Goal: Task Accomplishment & Management: Complete application form

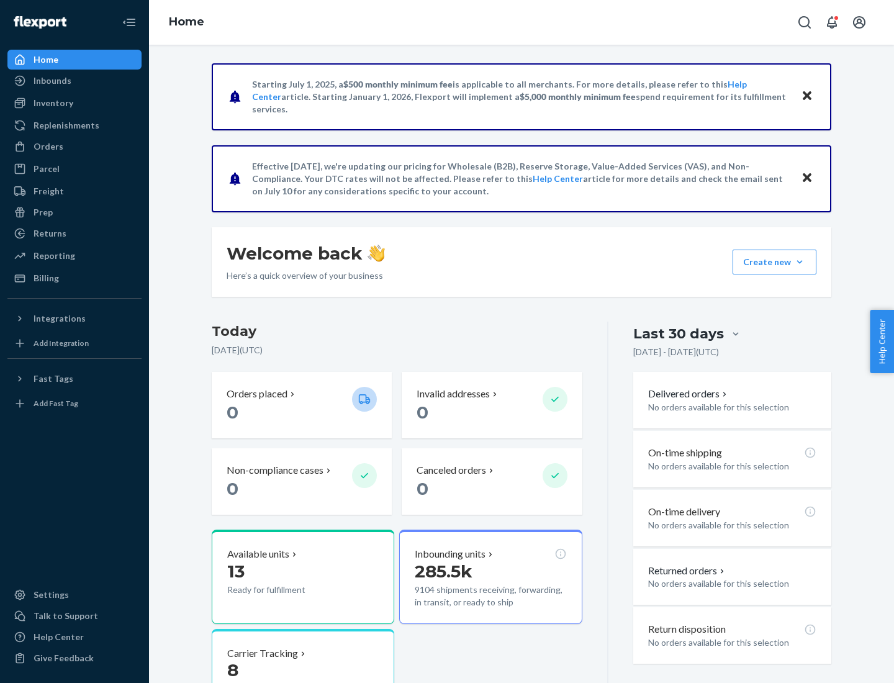
click at [800, 262] on button "Create new Create new inbound Create new order Create new product" at bounding box center [775, 262] width 84 height 25
click at [75, 81] on div "Inbounds" at bounding box center [75, 80] width 132 height 17
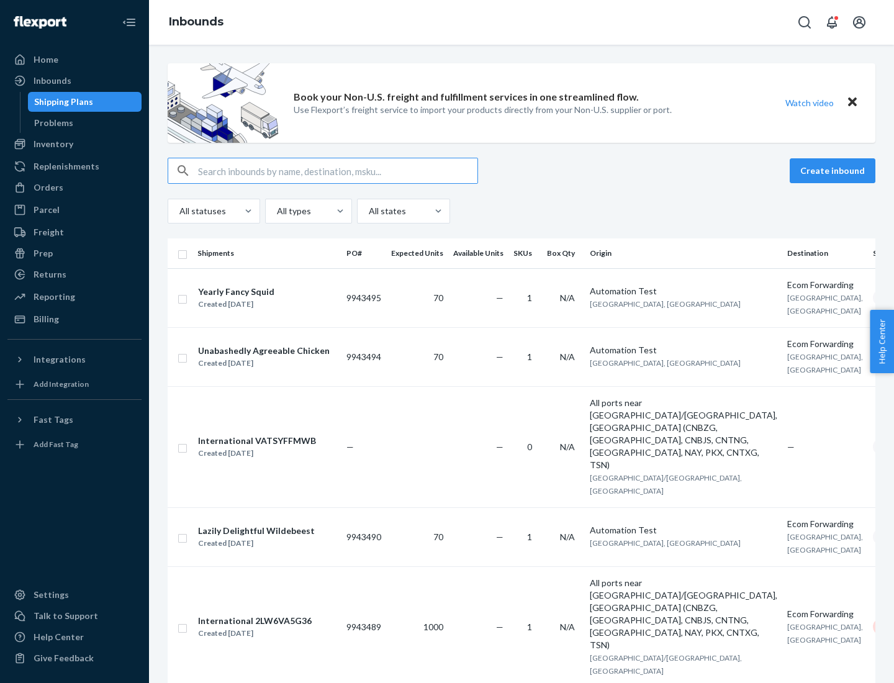
click at [835, 171] on button "Create inbound" at bounding box center [833, 170] width 86 height 25
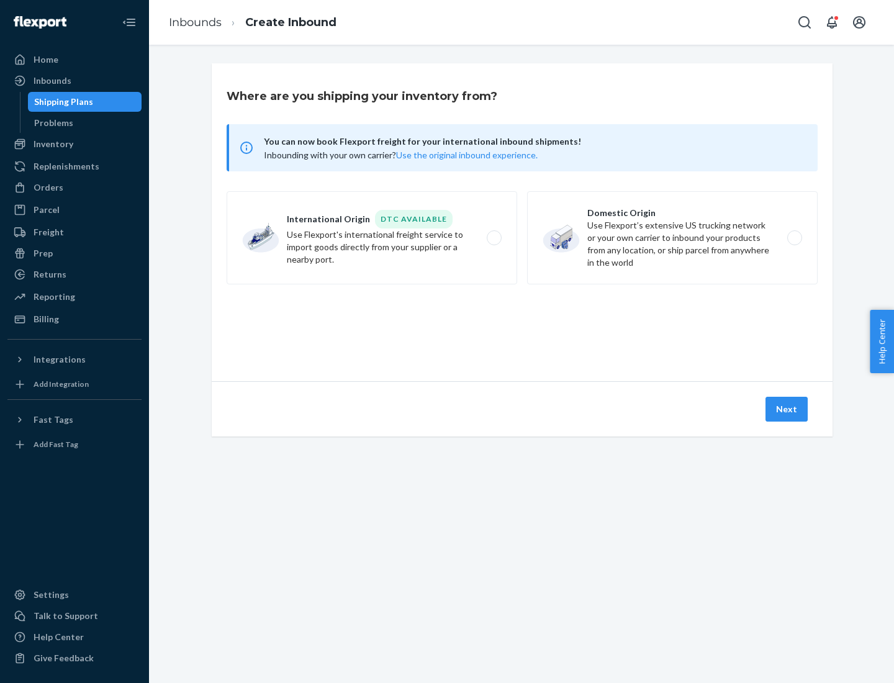
click at [673, 238] on label "Domestic Origin Use Flexport’s extensive US trucking network or your own carrie…" at bounding box center [672, 237] width 291 height 93
click at [794, 238] on input "Domestic Origin Use Flexport’s extensive US trucking network or your own carrie…" at bounding box center [798, 238] width 8 height 8
radio input "true"
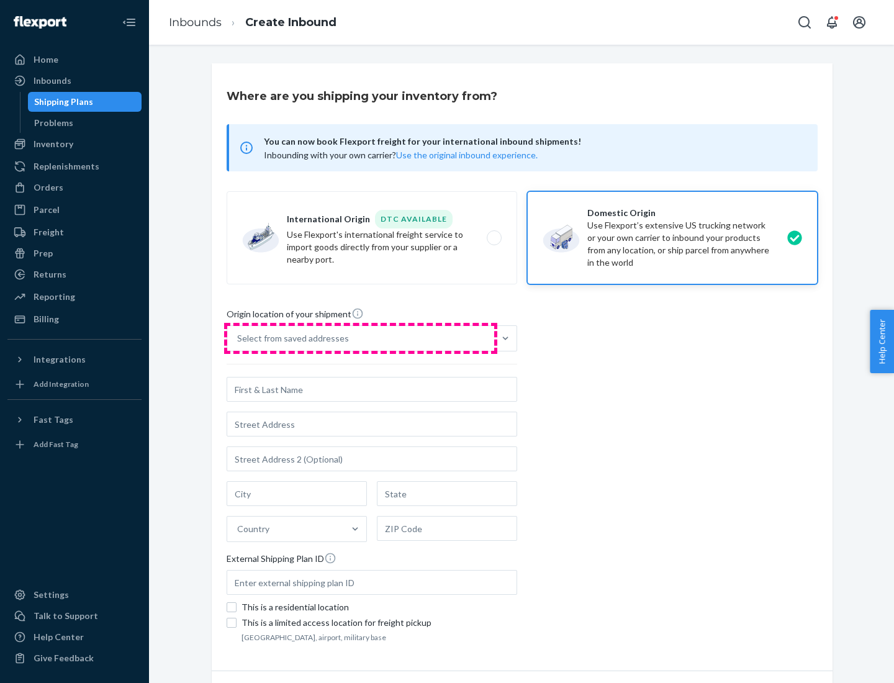
click at [361, 338] on div "Select from saved addresses" at bounding box center [360, 338] width 267 height 25
click at [238, 338] on input "Select from saved addresses" at bounding box center [237, 338] width 1 height 12
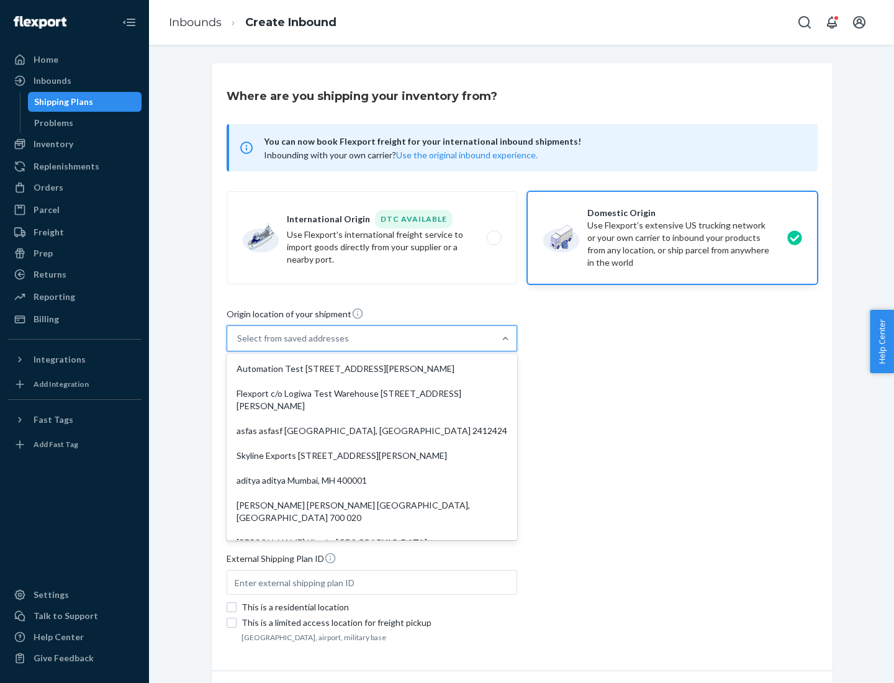
scroll to position [5, 0]
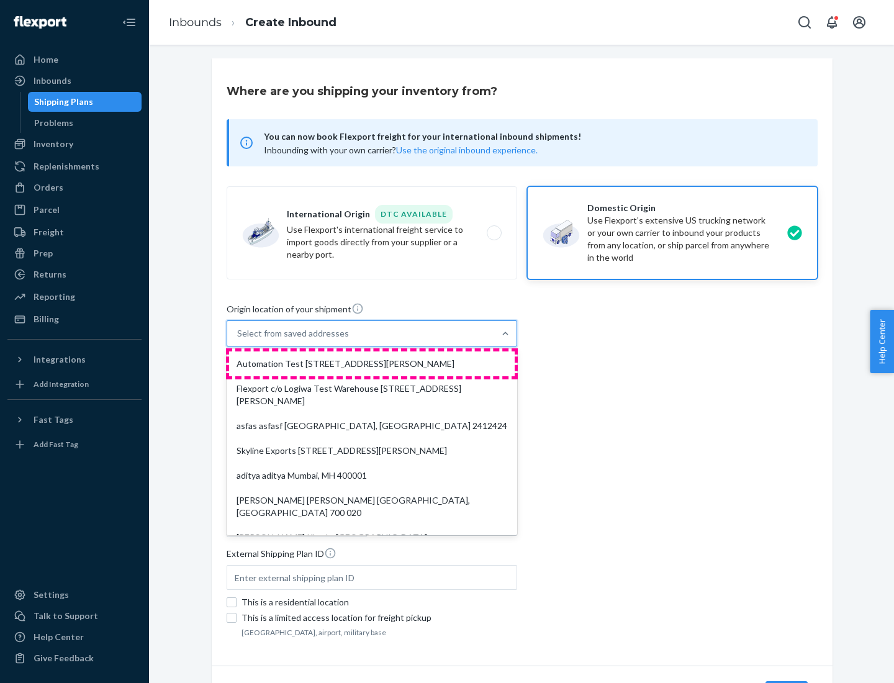
click at [372, 364] on div "Automation Test [STREET_ADDRESS][PERSON_NAME]" at bounding box center [372, 364] width 286 height 25
click at [238, 340] on input "option Automation Test [STREET_ADDRESS][PERSON_NAME]. 9 results available. Use …" at bounding box center [237, 333] width 1 height 12
type input "Automation Test"
type input "9th Floor"
type input "[GEOGRAPHIC_DATA]"
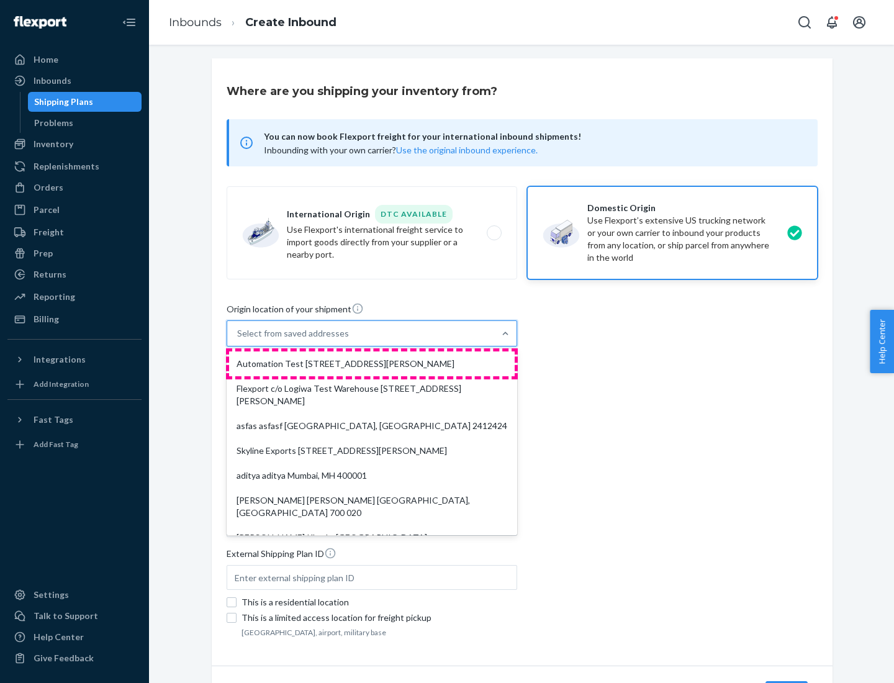
type input "CA"
type input "94104"
type input "[STREET_ADDRESS][PERSON_NAME]"
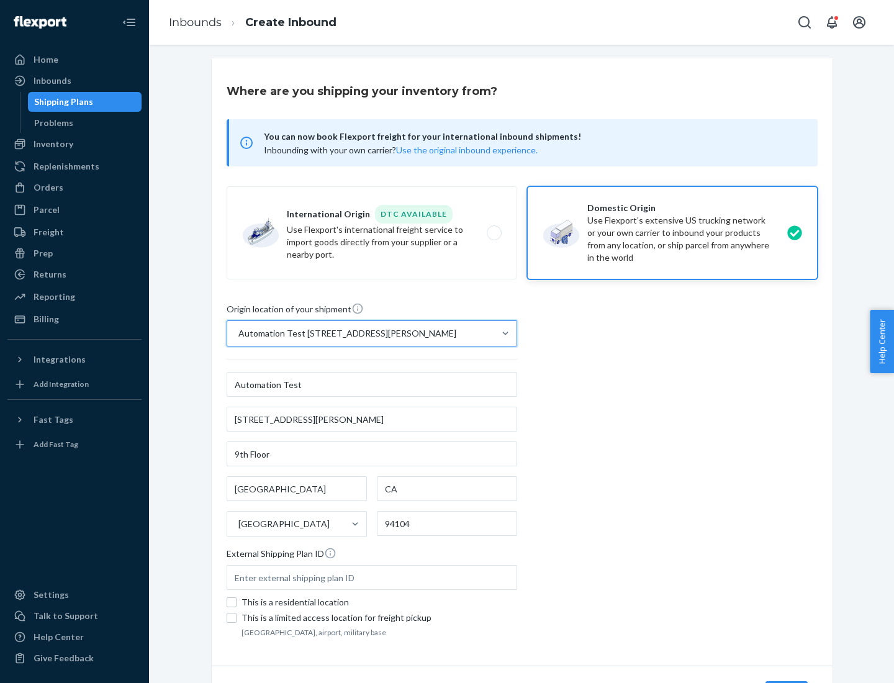
scroll to position [73, 0]
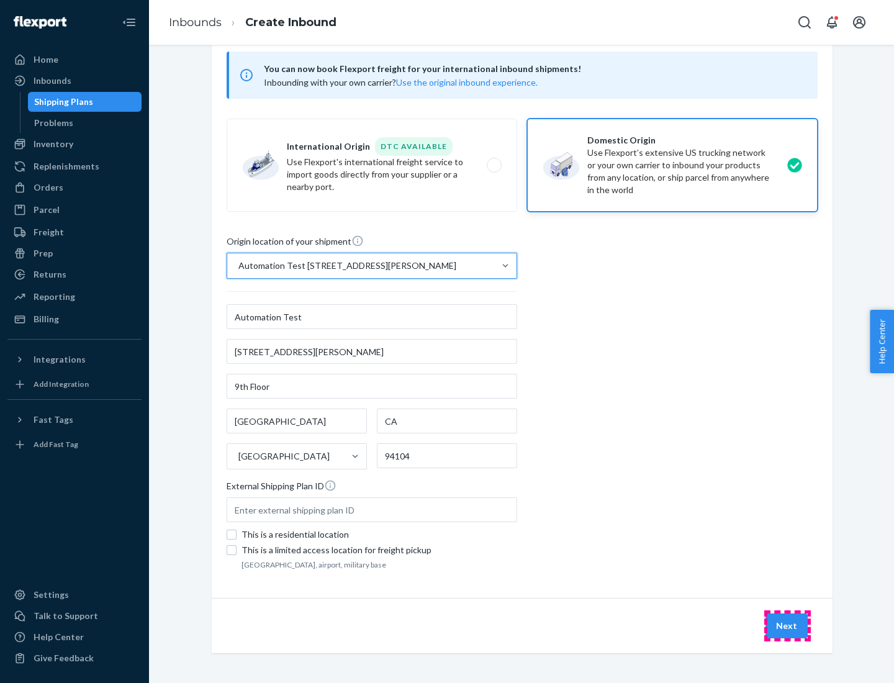
click at [788, 626] on button "Next" at bounding box center [787, 626] width 42 height 25
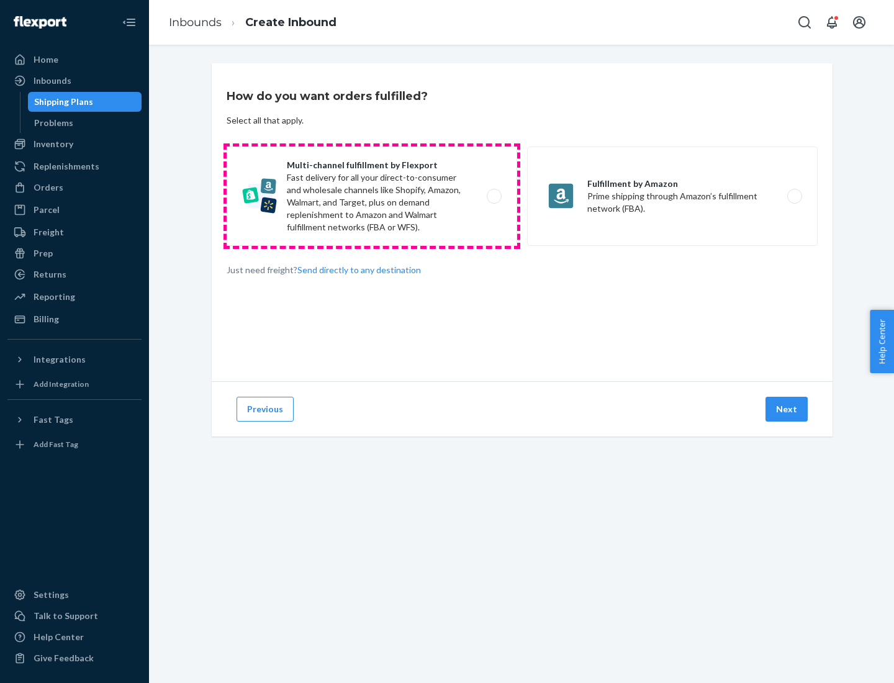
click at [372, 196] on label "Multi-channel fulfillment by Flexport Fast delivery for all your direct-to-cons…" at bounding box center [372, 196] width 291 height 99
click at [494, 196] on input "Multi-channel fulfillment by Flexport Fast delivery for all your direct-to-cons…" at bounding box center [498, 197] width 8 height 8
radio input "true"
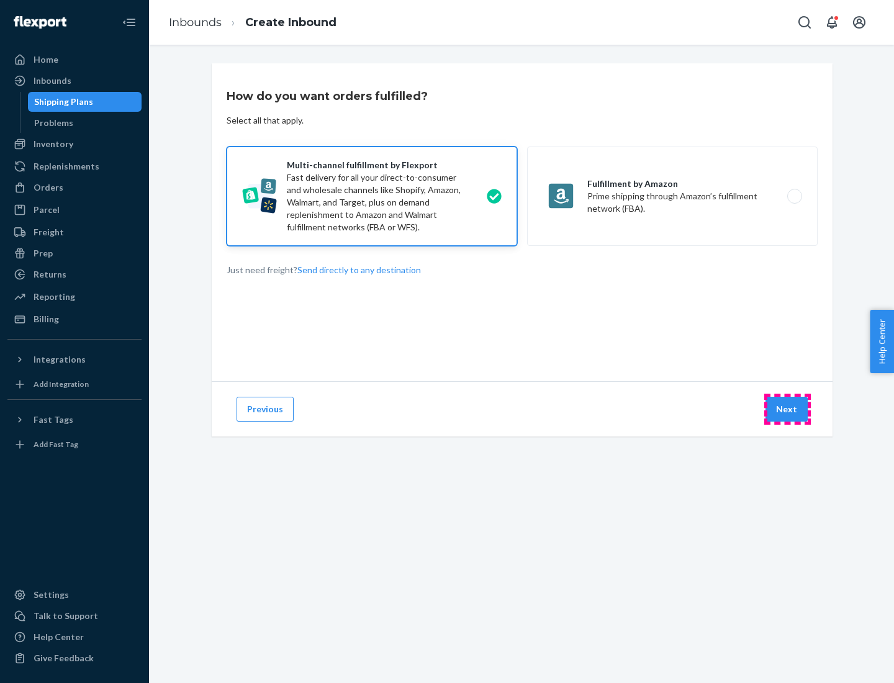
click at [788, 409] on button "Next" at bounding box center [787, 409] width 42 height 25
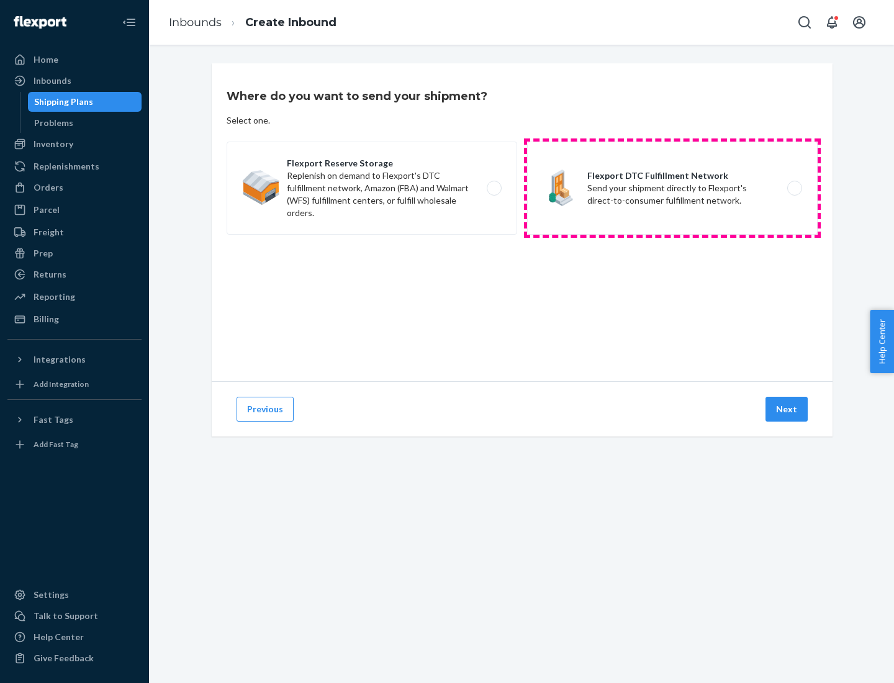
click at [673, 188] on label "Flexport DTC Fulfillment Network Send your shipment directly to Flexport's dire…" at bounding box center [672, 188] width 291 height 93
click at [794, 188] on input "Flexport DTC Fulfillment Network Send your shipment directly to Flexport's dire…" at bounding box center [798, 188] width 8 height 8
radio input "true"
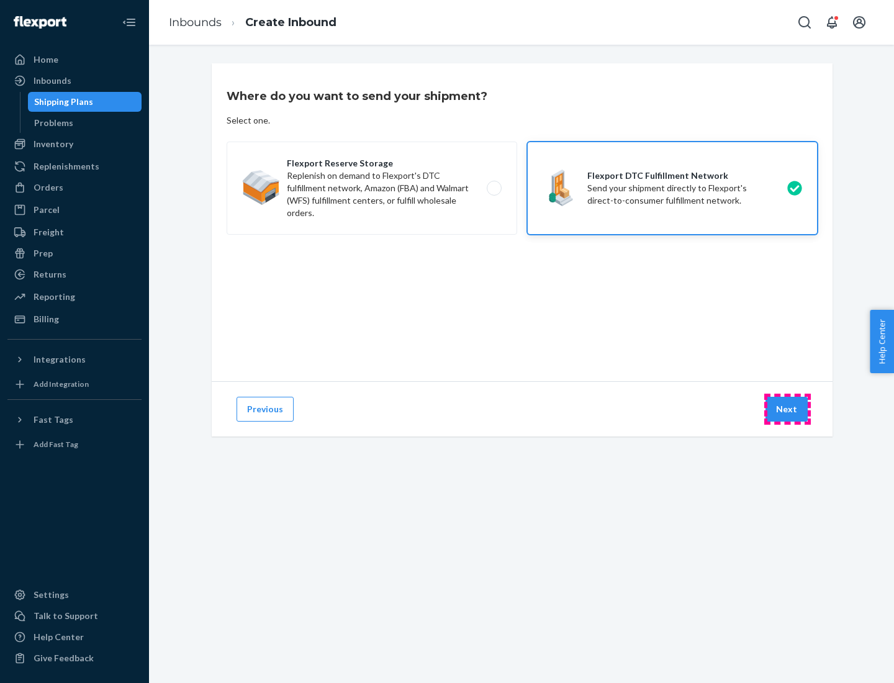
click at [788, 409] on button "Next" at bounding box center [787, 409] width 42 height 25
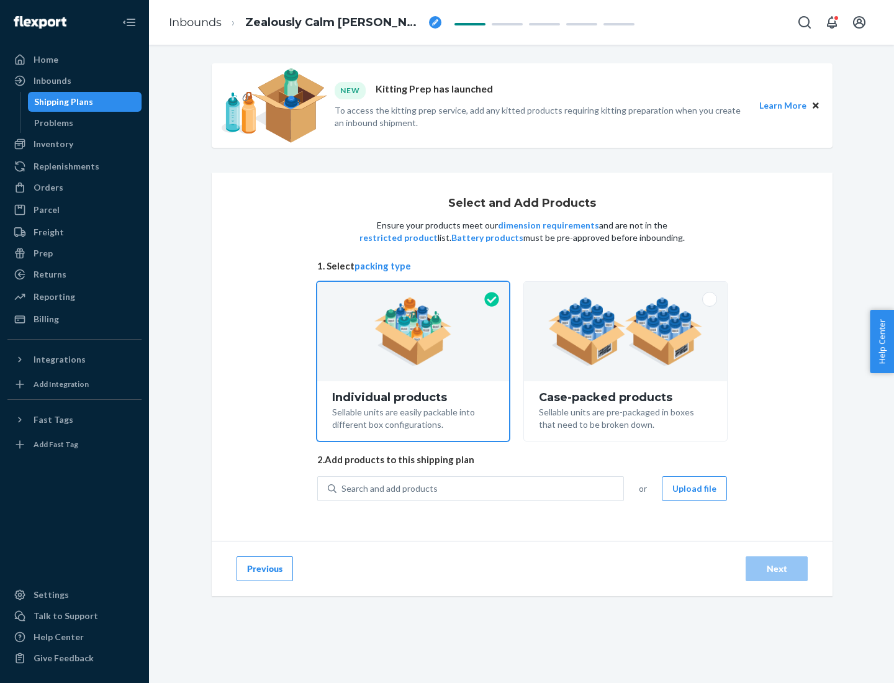
click at [626, 332] on img at bounding box center [625, 332] width 155 height 68
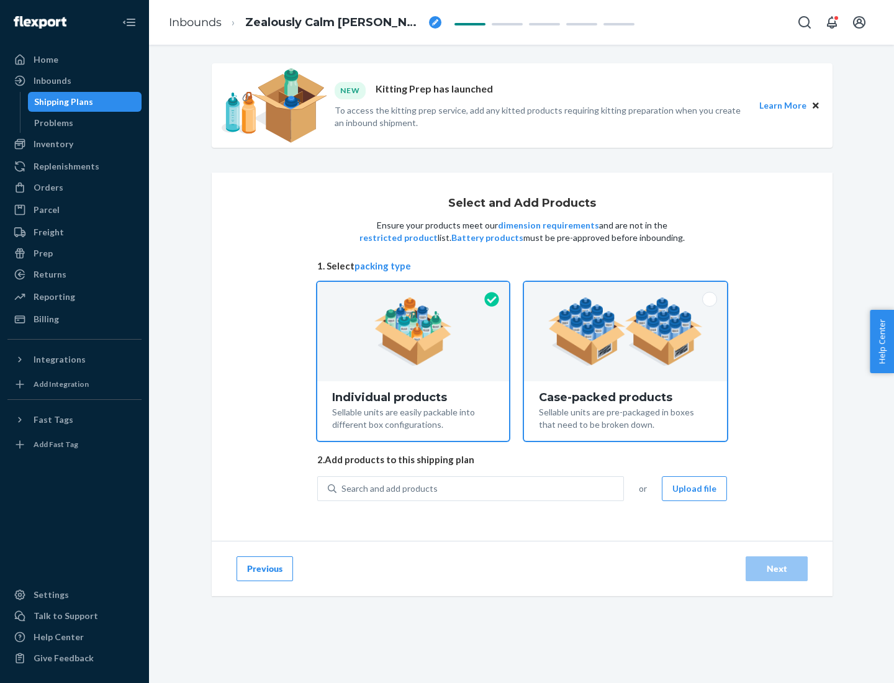
click at [626, 290] on input "Case-packed products Sellable units are pre-packaged in boxes that need to be b…" at bounding box center [626, 286] width 8 height 8
radio input "true"
radio input "false"
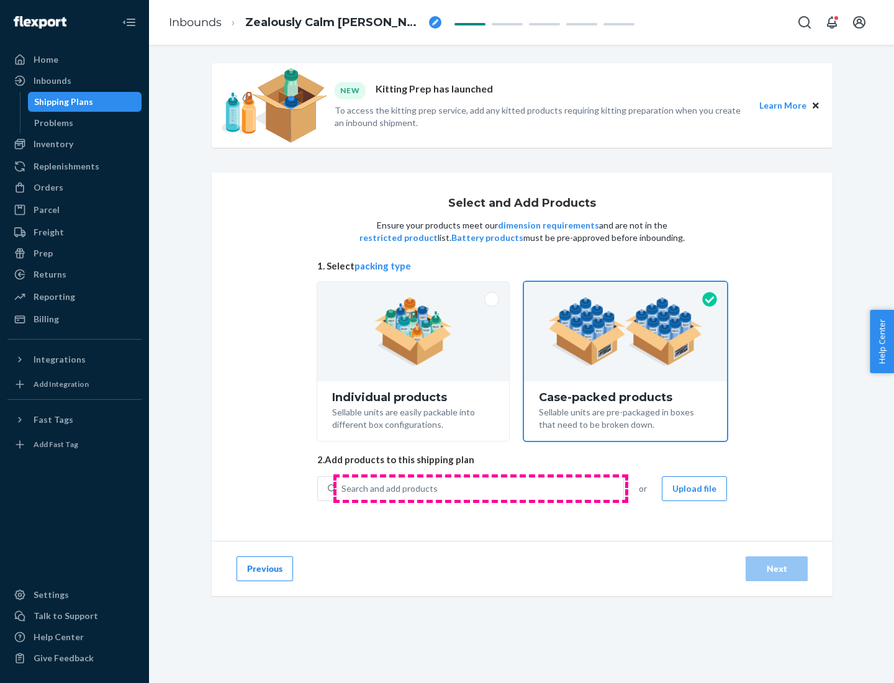
click at [481, 488] on div "Search and add products" at bounding box center [480, 489] width 287 height 22
click at [343, 488] on input "Search and add products" at bounding box center [342, 489] width 1 height 12
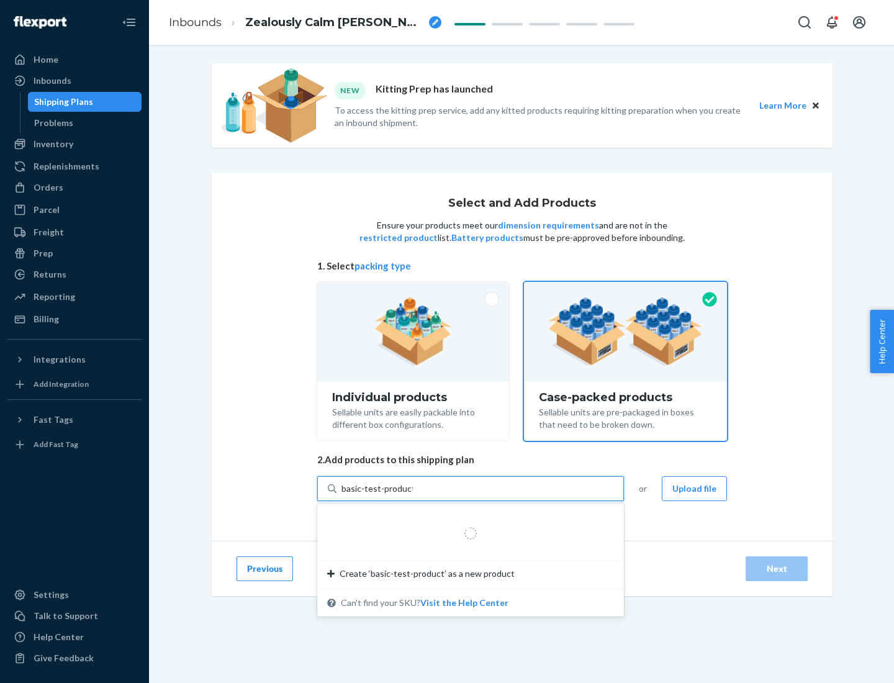
type input "basic-test-product-1"
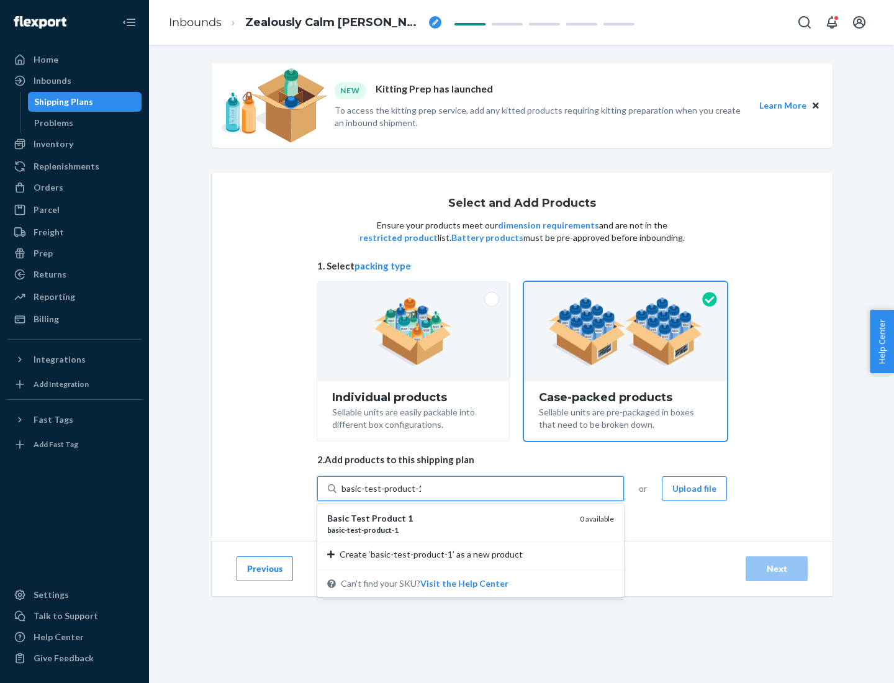
click at [449, 530] on div "basic - test - product - 1" at bounding box center [448, 530] width 243 height 11
click at [421, 495] on input "basic-test-product-1" at bounding box center [381, 489] width 79 height 12
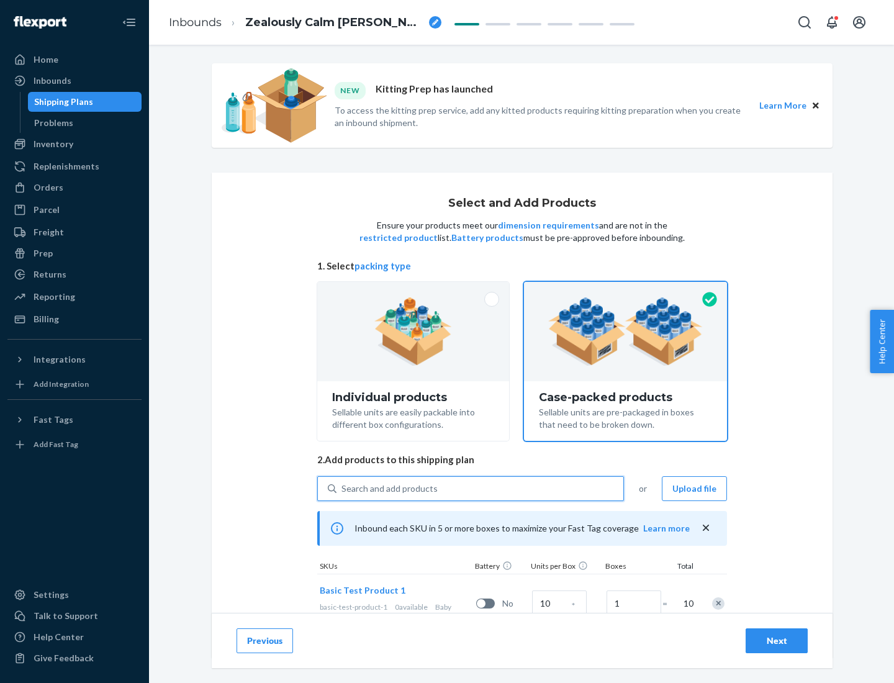
scroll to position [45, 0]
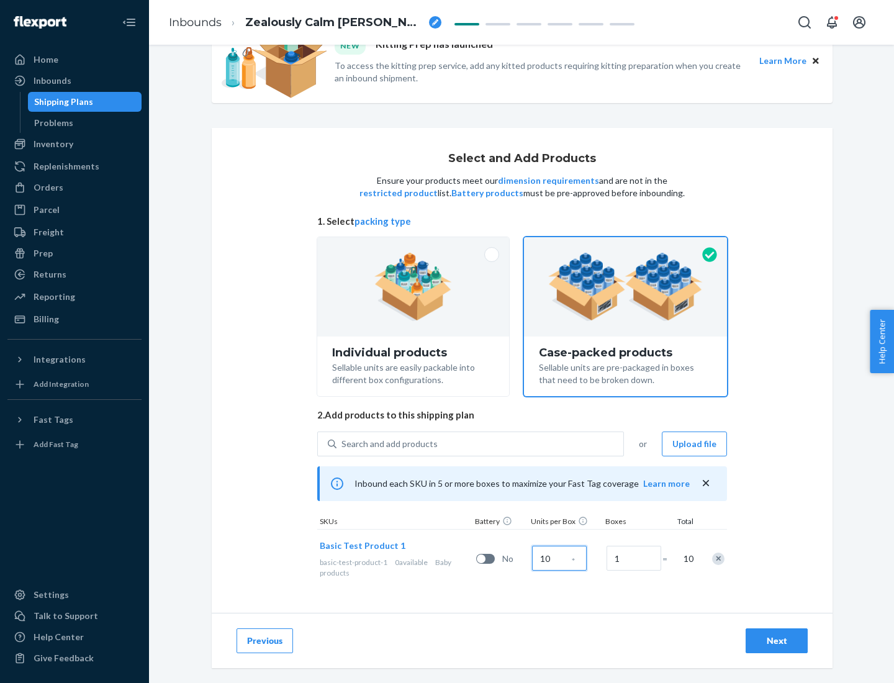
type input "10"
type input "7"
click at [777, 641] on div "Next" at bounding box center [776, 641] width 41 height 12
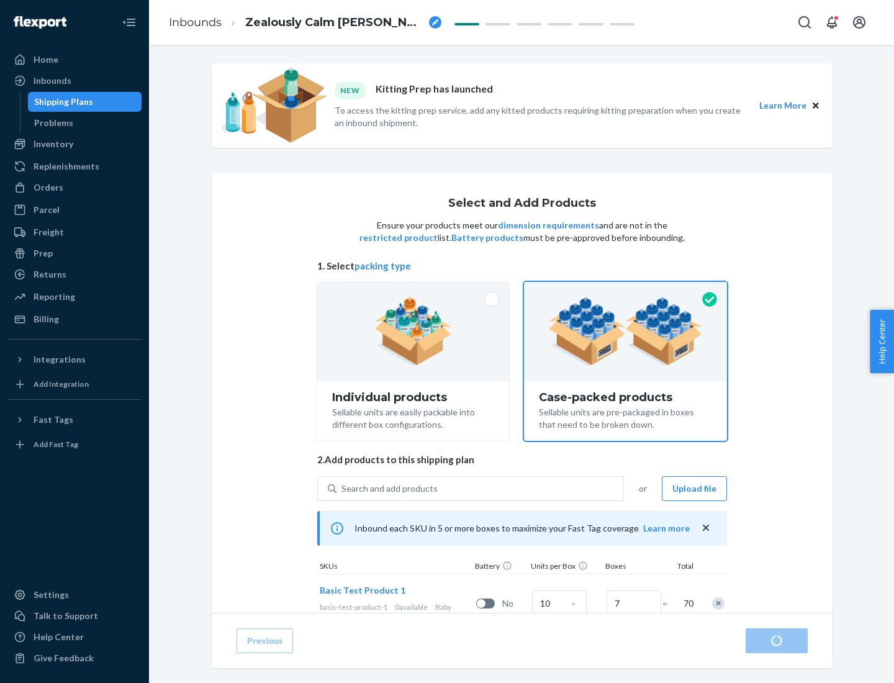
radio input "true"
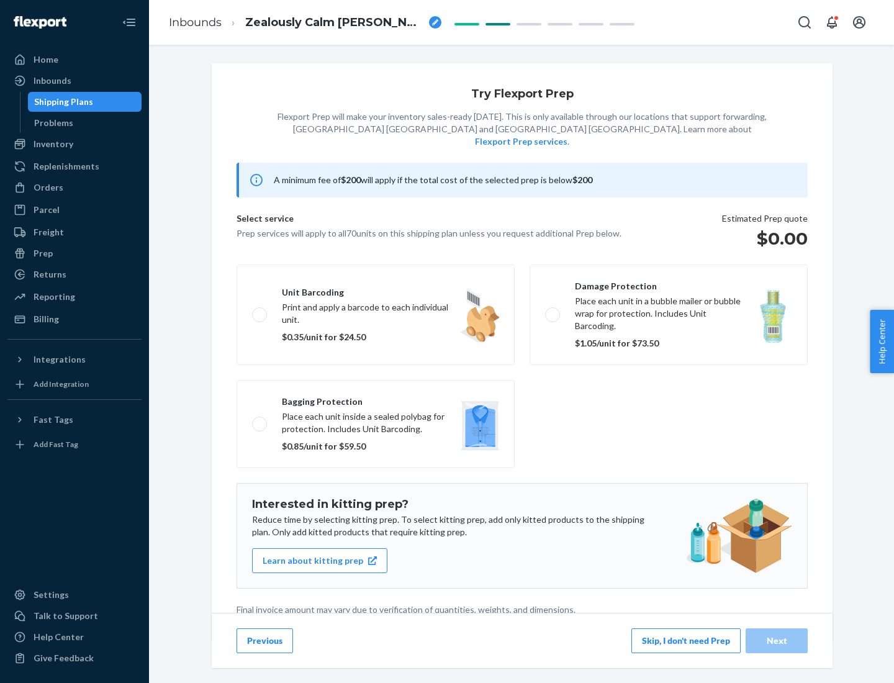
scroll to position [3, 0]
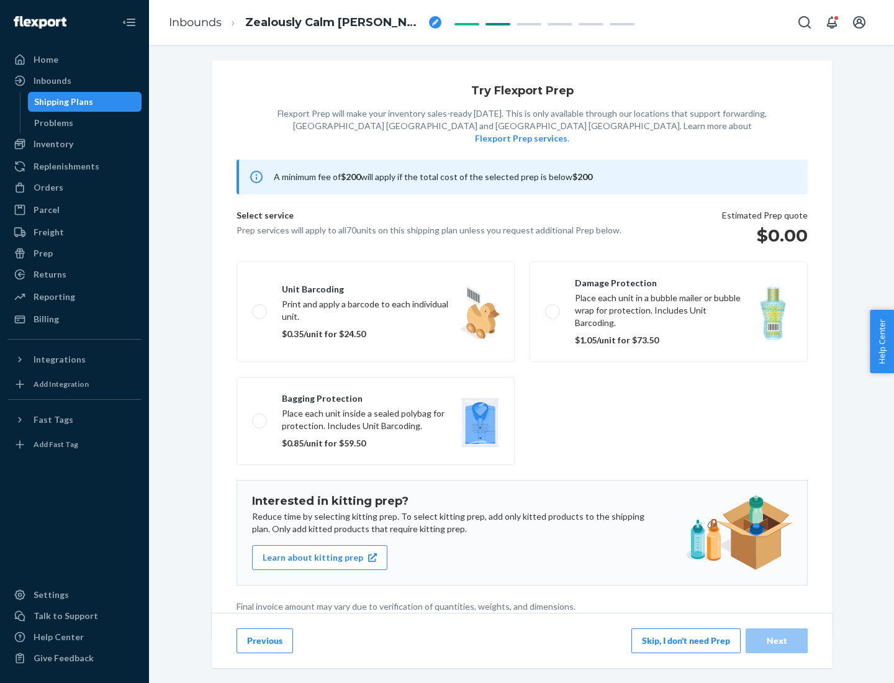
click at [686, 640] on button "Skip, I don't need Prep" at bounding box center [686, 641] width 109 height 25
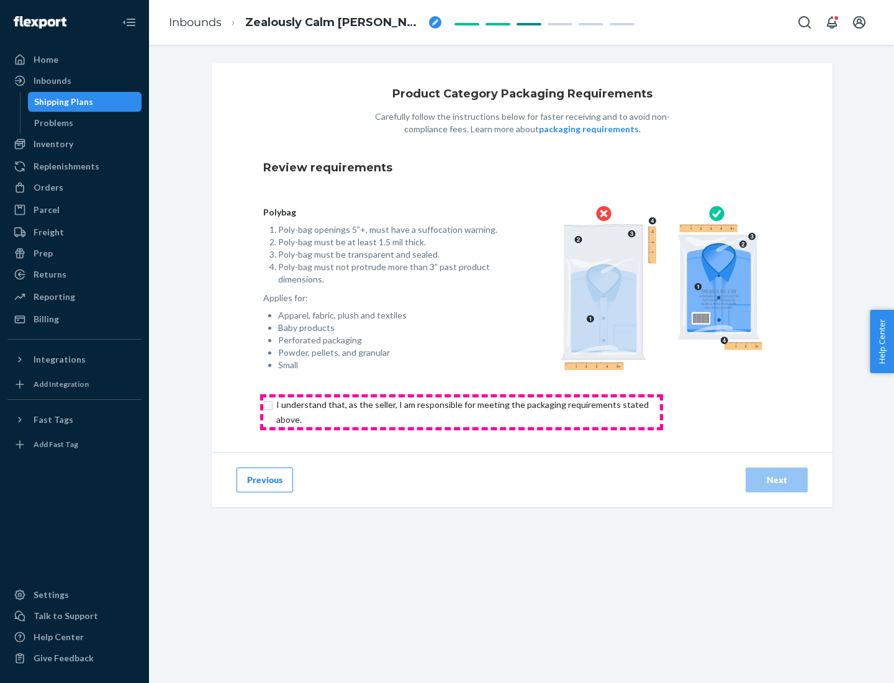
click at [461, 412] on input "checkbox" at bounding box center [469, 412] width 413 height 30
checkbox input "true"
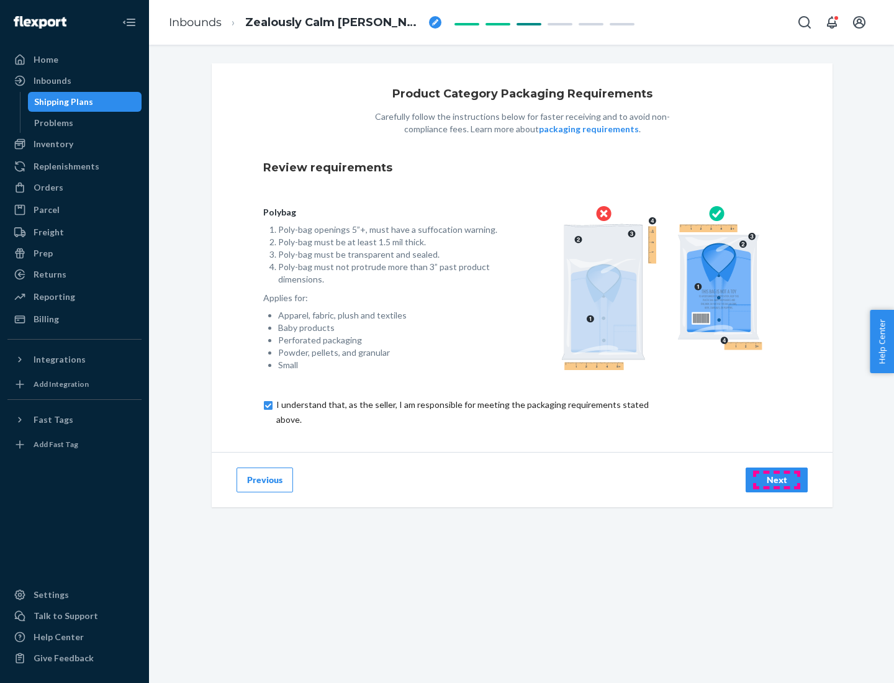
click at [777, 479] on div "Next" at bounding box center [776, 480] width 41 height 12
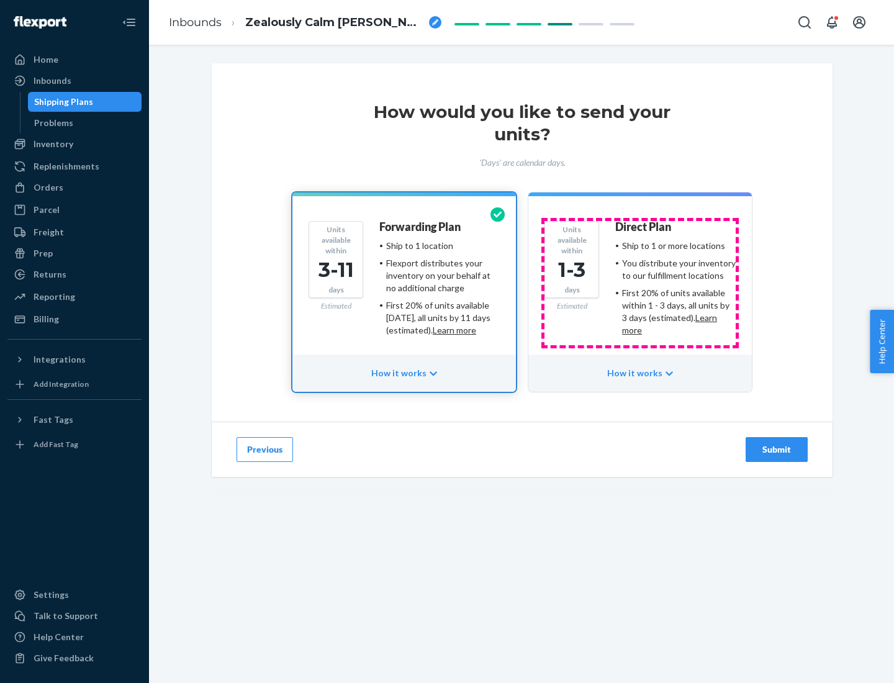
click at [640, 283] on ul "Ship to 1 or more locations You distribute your inventory to our fulfillment lo…" at bounding box center [675, 288] width 120 height 97
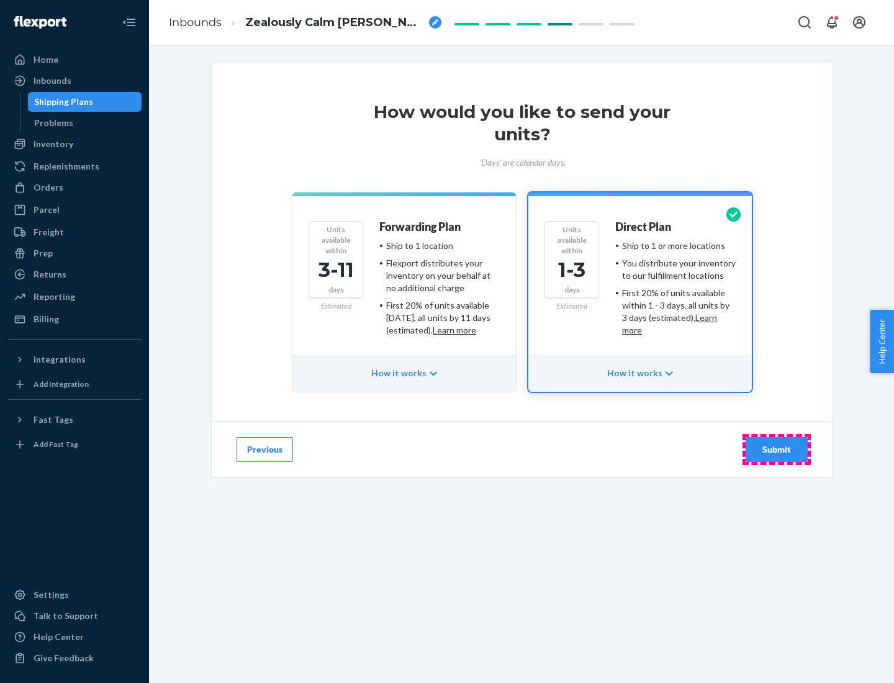
click at [777, 450] on div "Submit" at bounding box center [776, 449] width 41 height 12
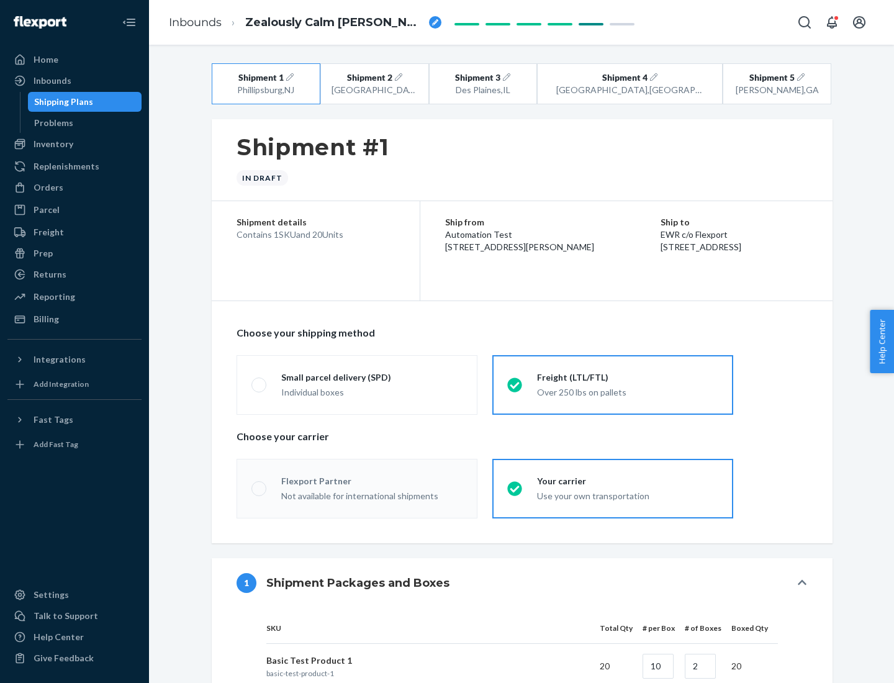
radio input "true"
radio input "false"
radio input "true"
radio input "false"
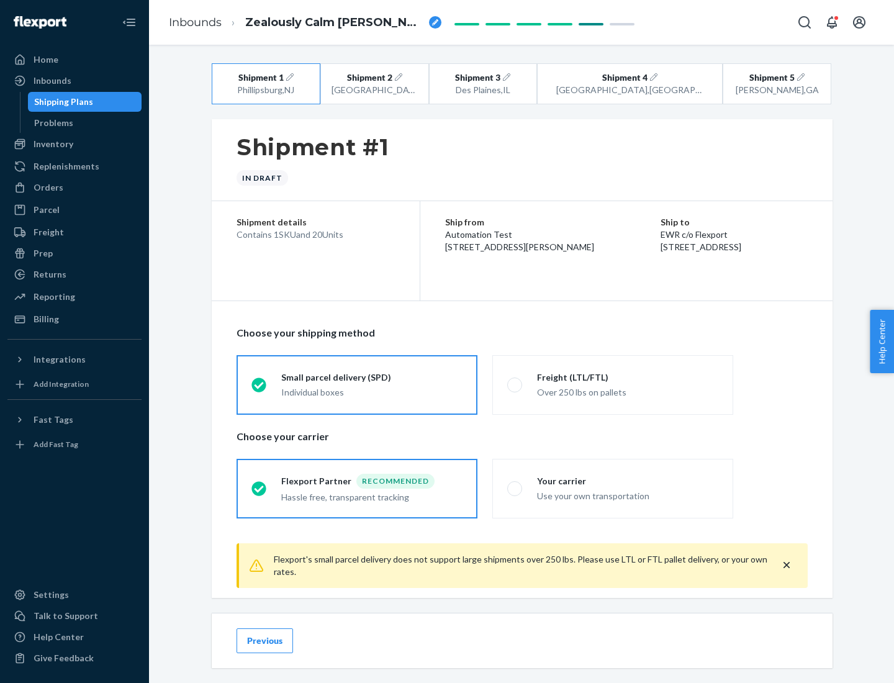
scroll to position [14, 0]
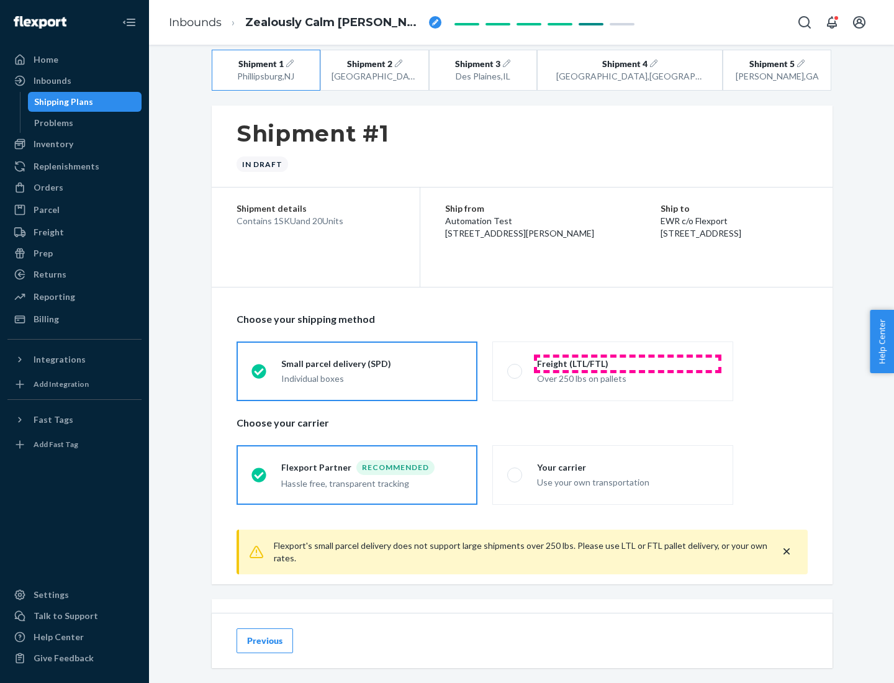
click at [628, 363] on div "Freight (LTL/FTL)" at bounding box center [627, 364] width 181 height 12
click at [516, 367] on input "Freight (LTL/FTL) Over 250 lbs on pallets" at bounding box center [511, 371] width 8 height 8
radio input "true"
radio input "false"
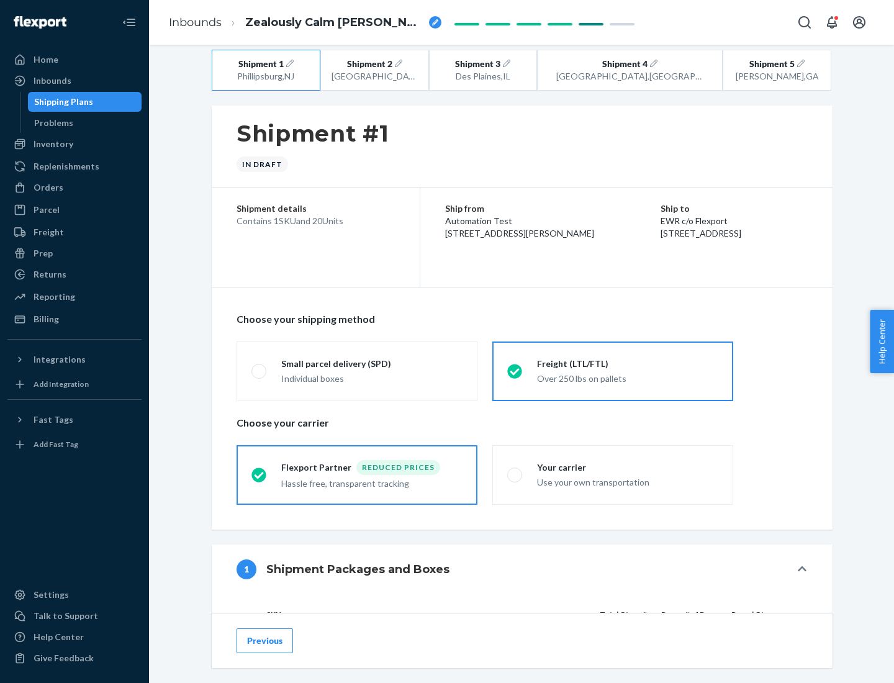
scroll to position [117, 0]
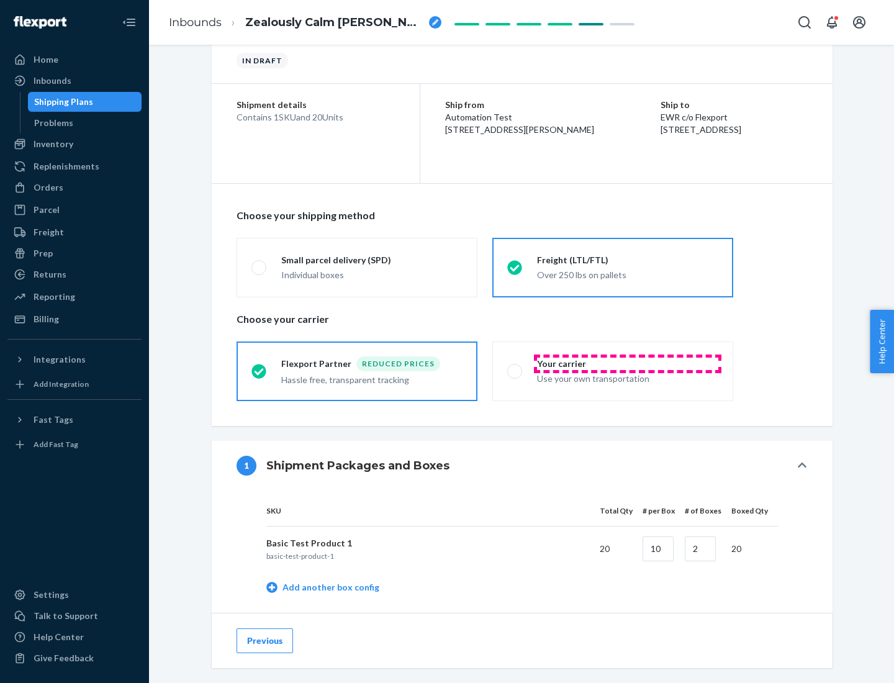
click at [628, 363] on div "Your carrier" at bounding box center [627, 364] width 181 height 12
click at [516, 367] on input "Your carrier Use your own transportation" at bounding box center [511, 371] width 8 height 8
radio input "true"
radio input "false"
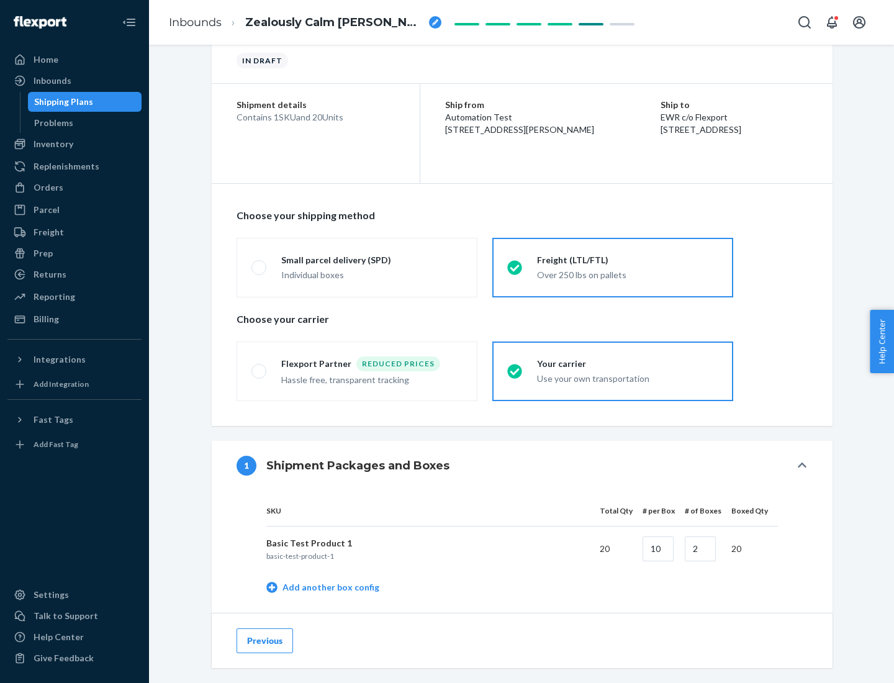
scroll to position [393, 0]
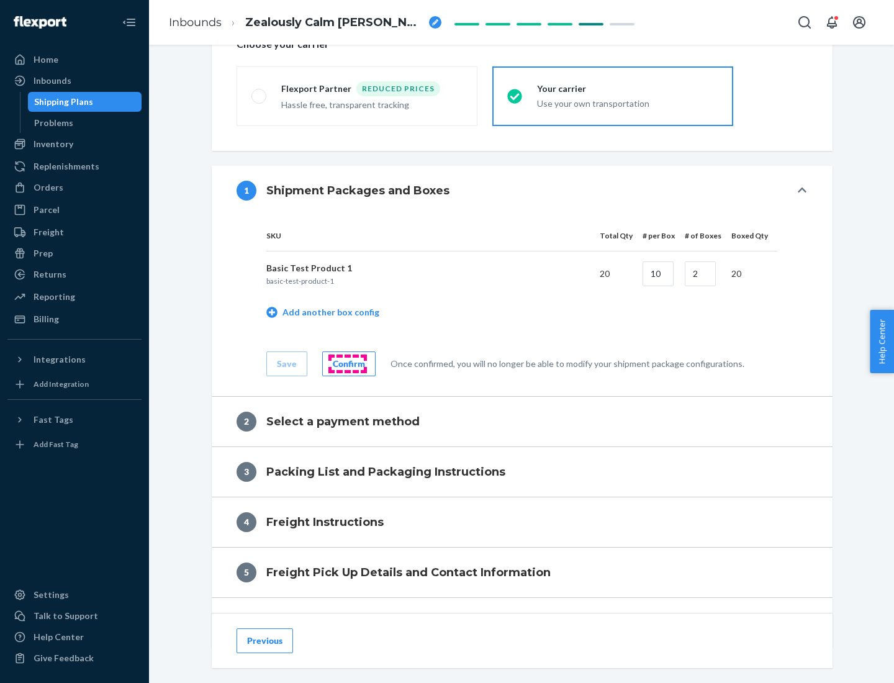
click at [347, 363] on div "Confirm" at bounding box center [349, 364] width 32 height 12
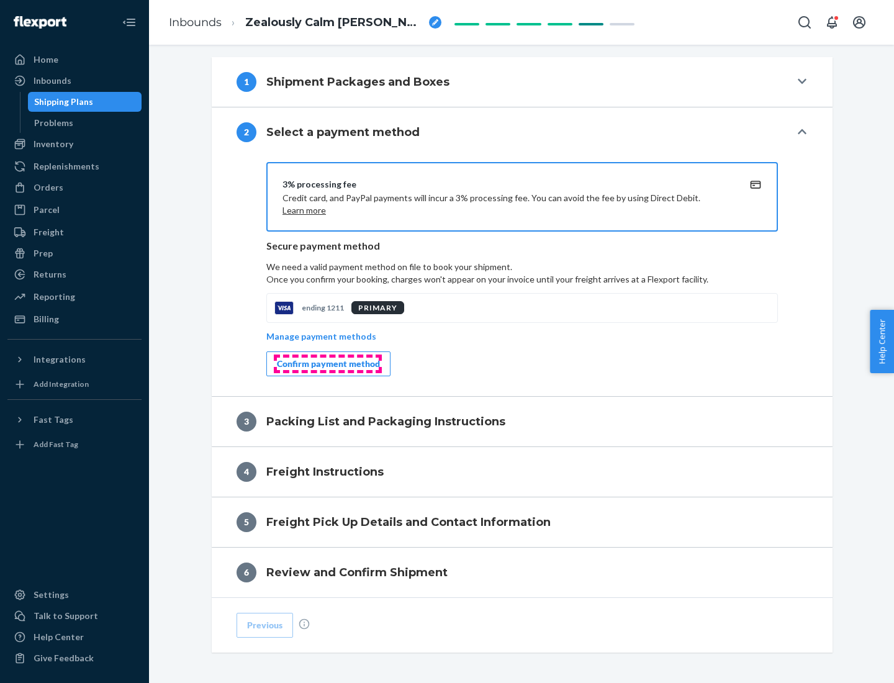
click at [327, 364] on div "Confirm payment method" at bounding box center [328, 364] width 103 height 12
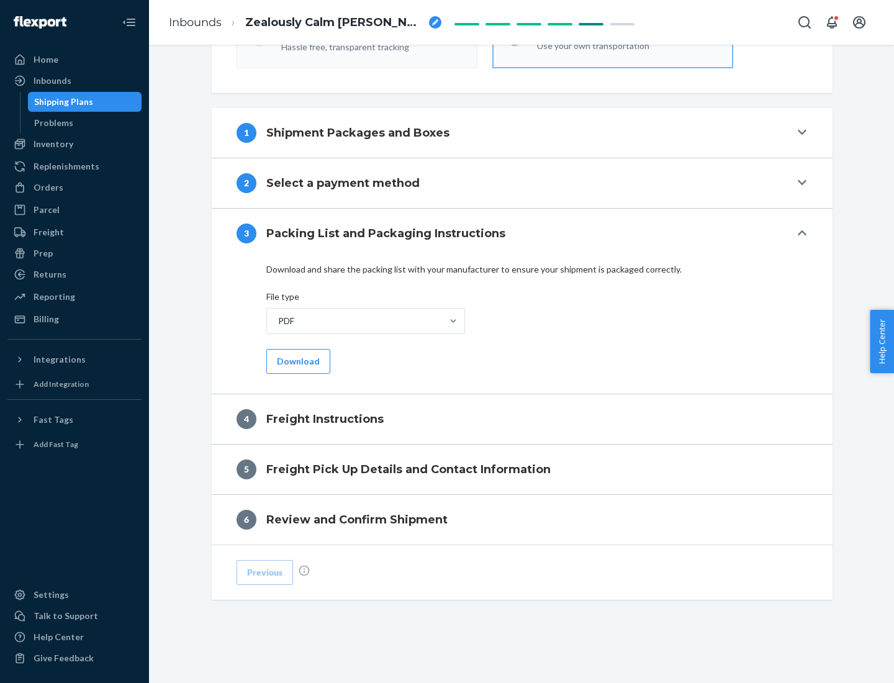
scroll to position [448, 0]
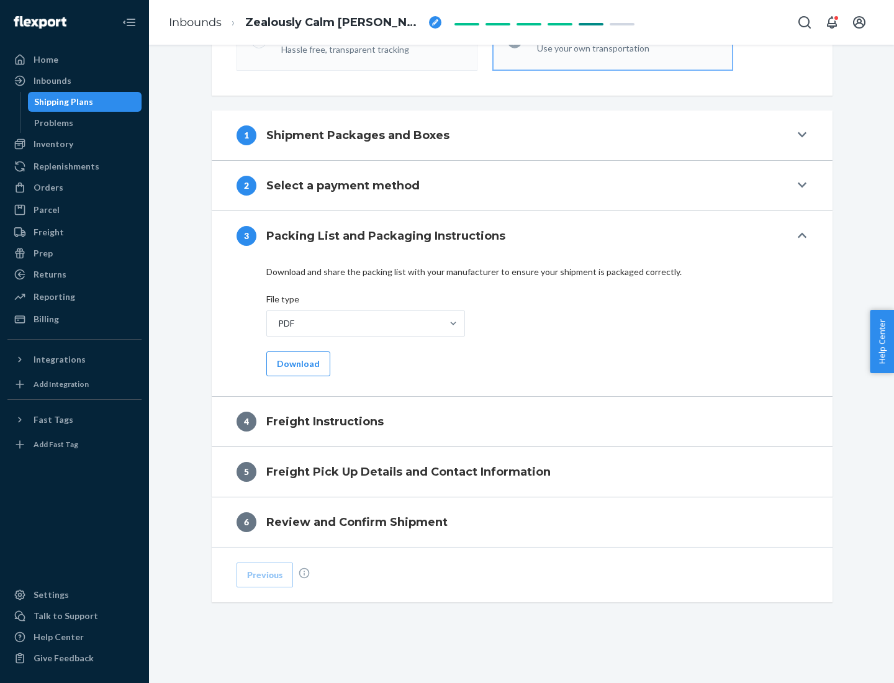
click at [297, 363] on button "Download" at bounding box center [298, 364] width 64 height 25
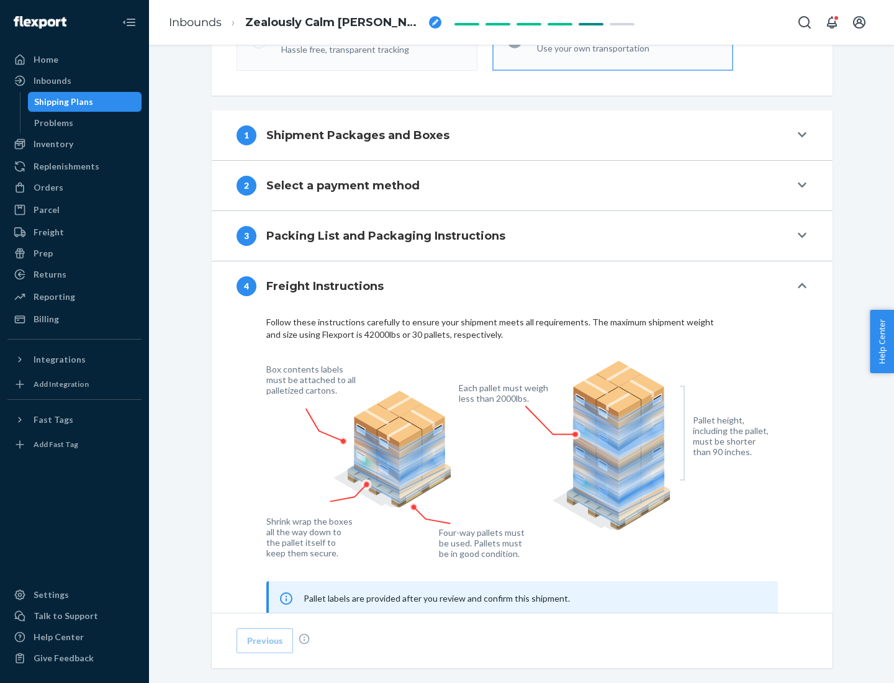
scroll to position [751, 0]
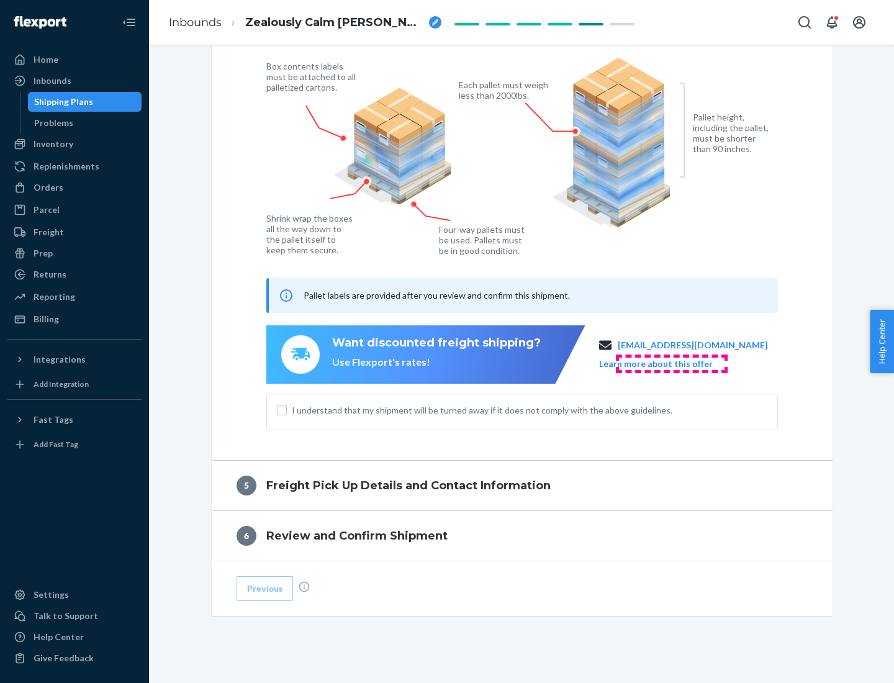
click at [671, 363] on button "Learn more about this offer" at bounding box center [656, 364] width 114 height 12
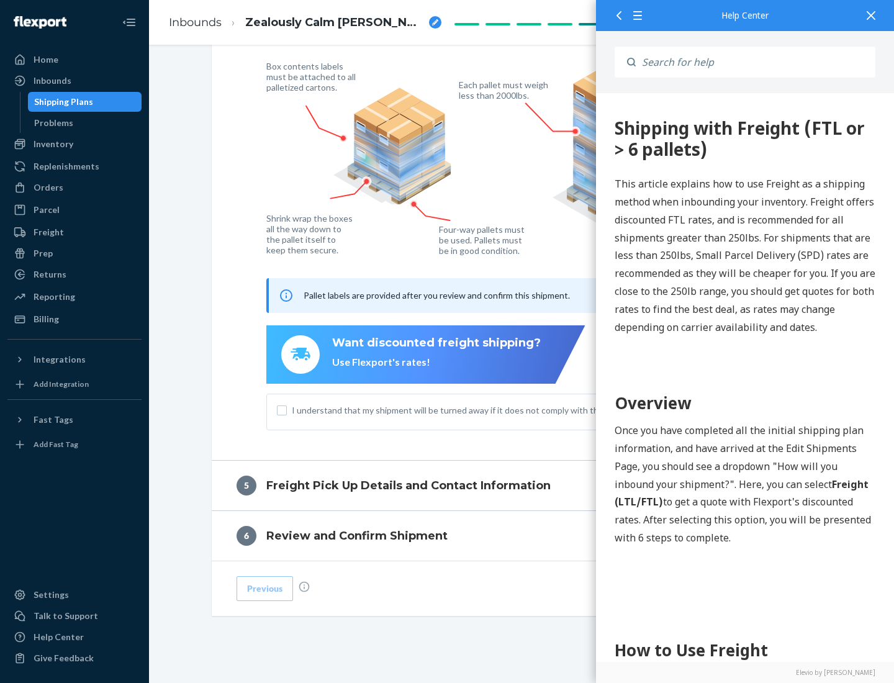
scroll to position [0, 0]
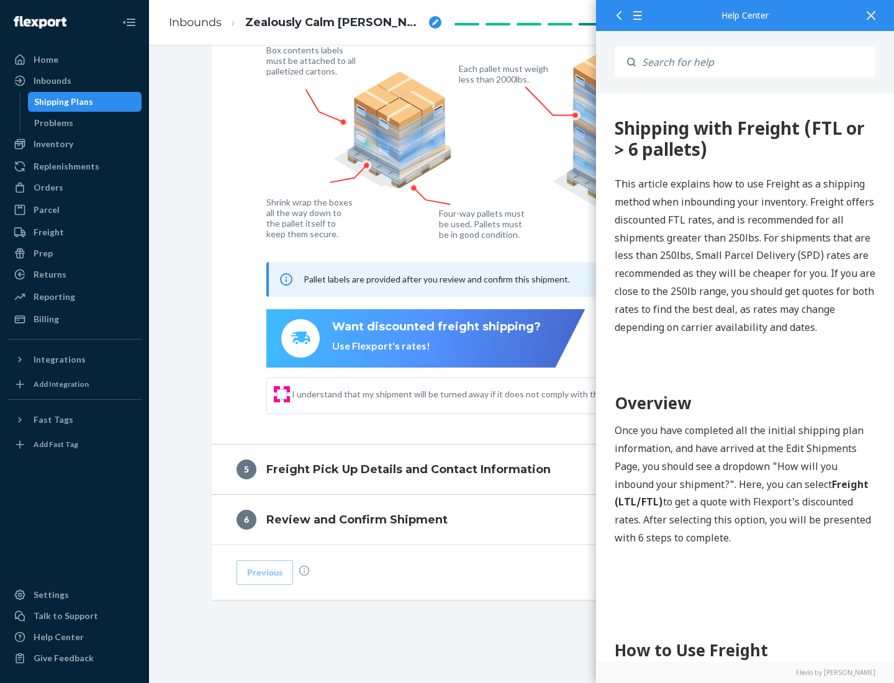
click at [282, 394] on input "I understand that my shipment will be turned away if it does not comply with th…" at bounding box center [282, 394] width 10 height 10
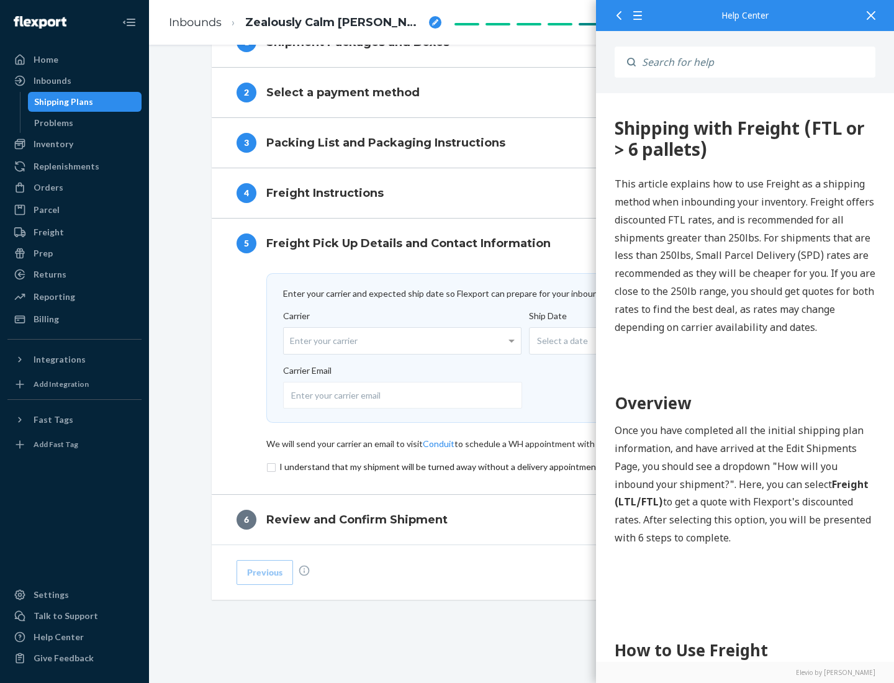
scroll to position [541, 0]
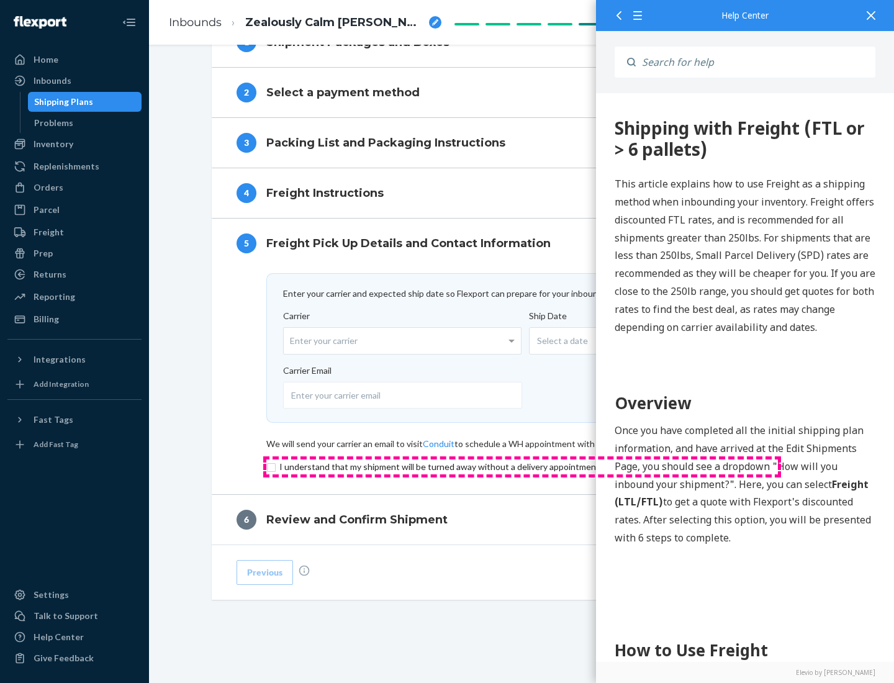
click at [522, 466] on input "checkbox" at bounding box center [522, 467] width 512 height 15
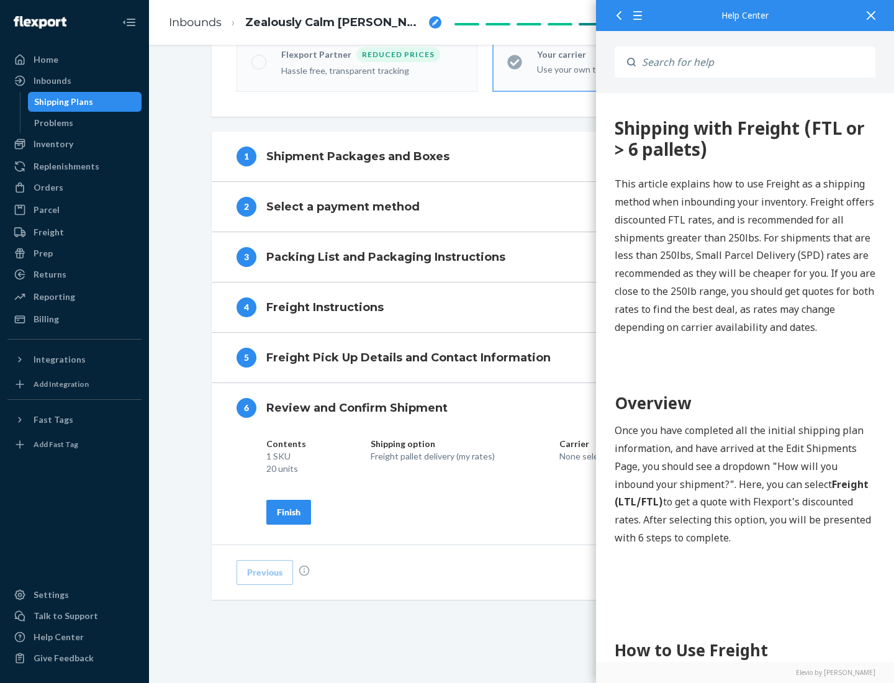
scroll to position [427, 0]
click at [289, 512] on div "Finish" at bounding box center [289, 512] width 24 height 12
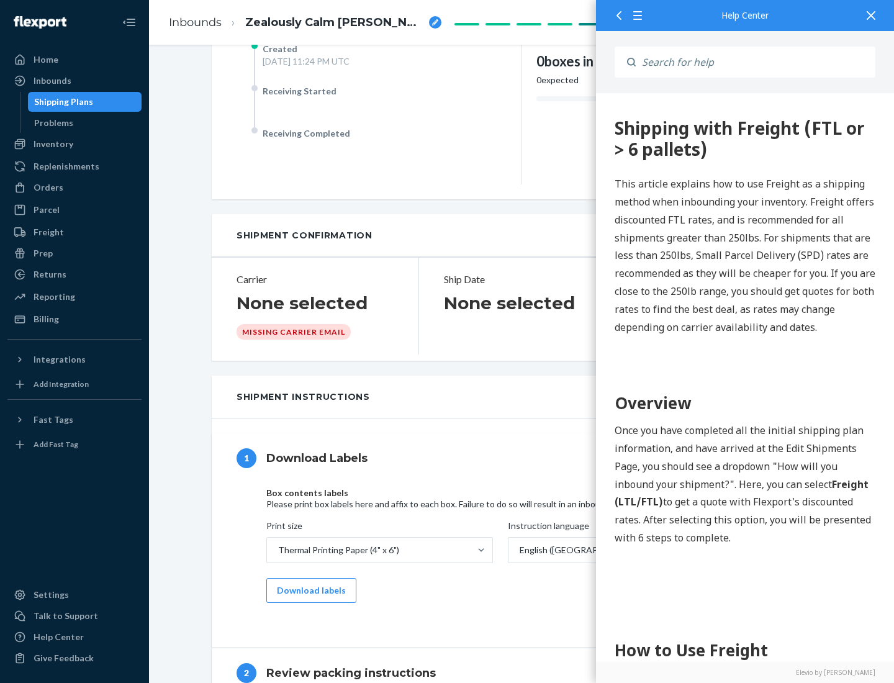
scroll to position [0, 0]
